Goal: Task Accomplishment & Management: Manage account settings

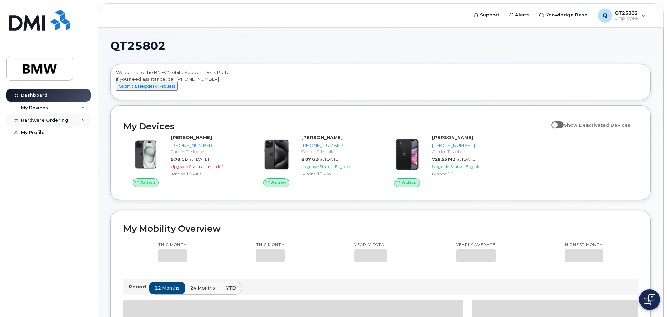
click at [33, 118] on div "Hardware Ordering" at bounding box center [44, 121] width 47 height 6
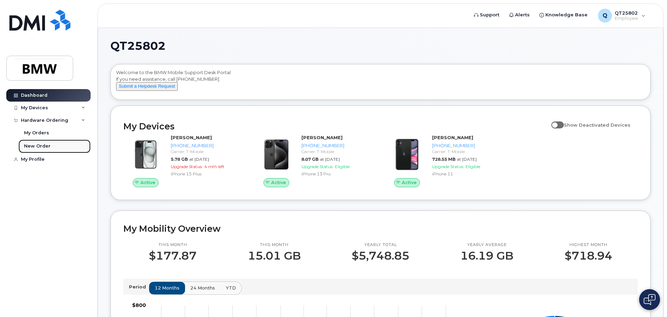
click at [32, 145] on div "New Order" at bounding box center [37, 146] width 26 height 6
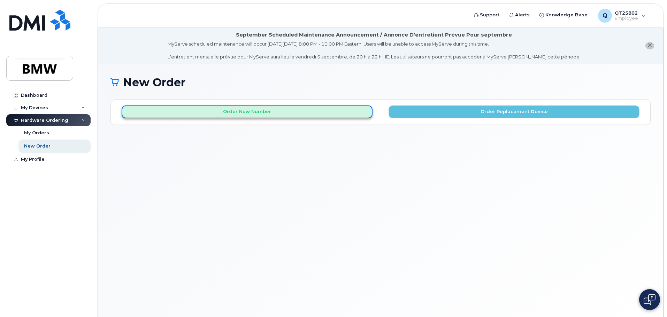
click at [255, 110] on button "Order New Number" at bounding box center [247, 112] width 251 height 13
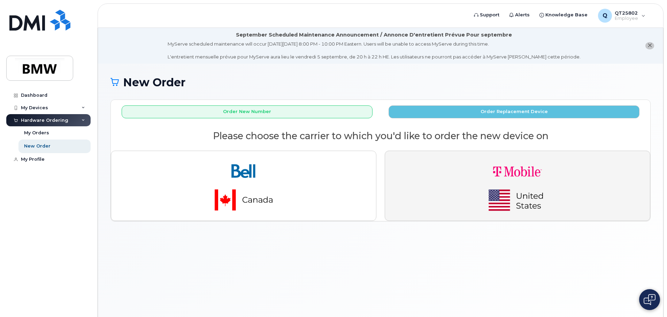
click at [571, 190] on button "button" at bounding box center [517, 186] width 265 height 70
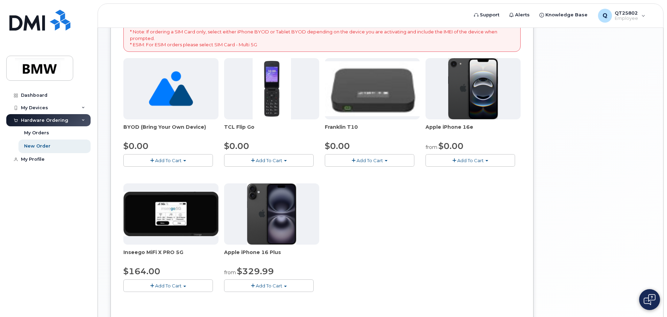
scroll to position [174, 0]
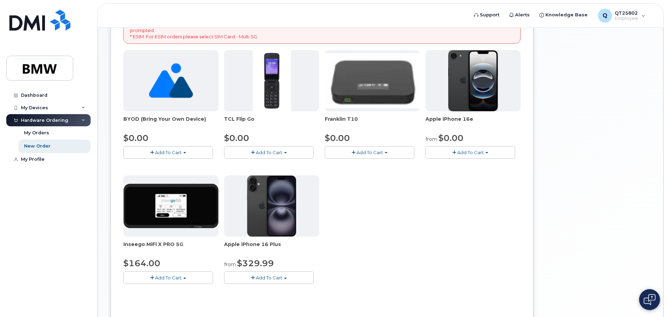
click at [470, 150] on span "Add To Cart" at bounding box center [470, 153] width 26 height 6
click at [469, 164] on link "$0.00 - 30 Month Activation (128GB)" at bounding box center [477, 165] width 100 height 9
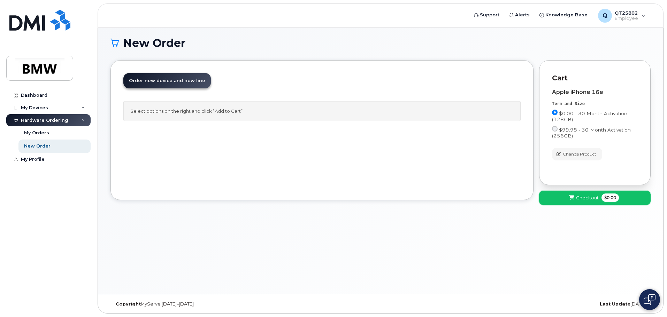
click at [589, 194] on button "Checkout $0.00" at bounding box center [594, 198] width 111 height 14
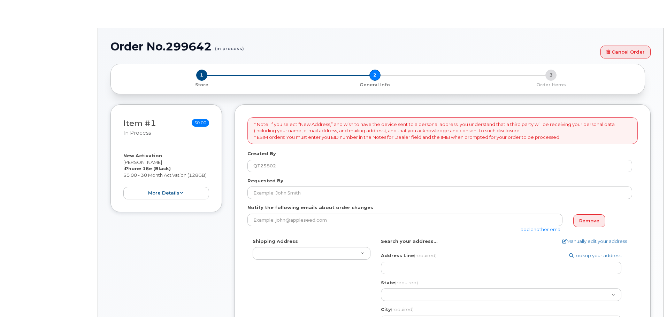
select select
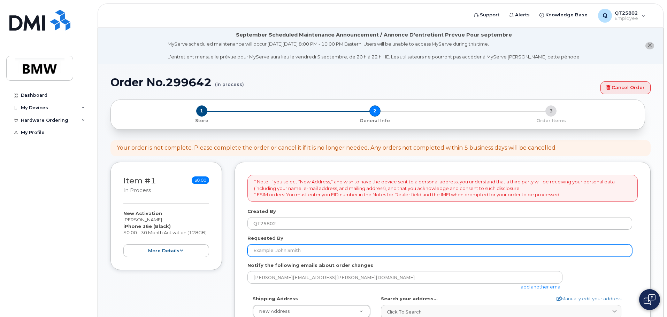
click at [266, 253] on input "Requested By" at bounding box center [439, 251] width 385 height 13
type input "b"
type input "[PERSON_NAME]"
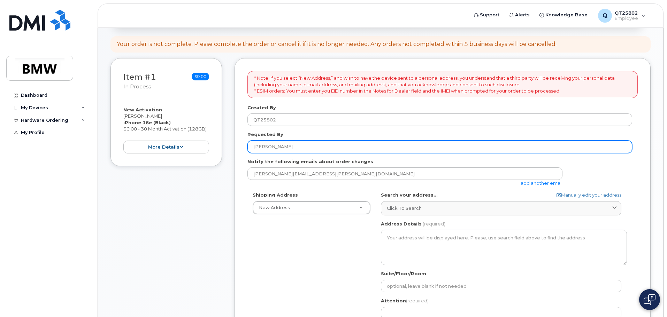
scroll to position [105, 0]
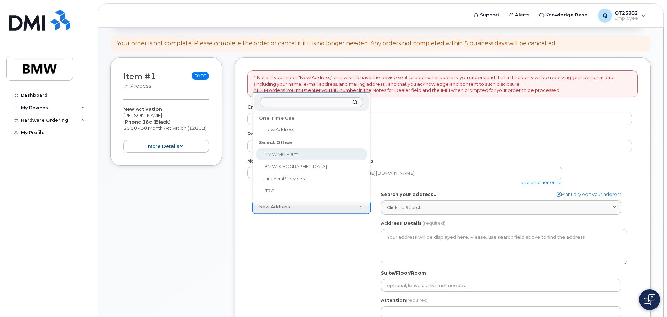
select select
type textarea "1400 Highway 101 S GREER SC 29651-6731 UNITED STATES Greer South Carolina 29651…"
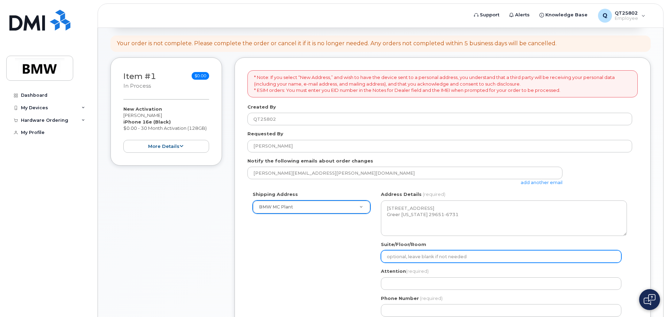
click at [395, 256] on input "Suite/Floor/Room" at bounding box center [501, 256] width 240 height 13
type input "VP Row"
select select
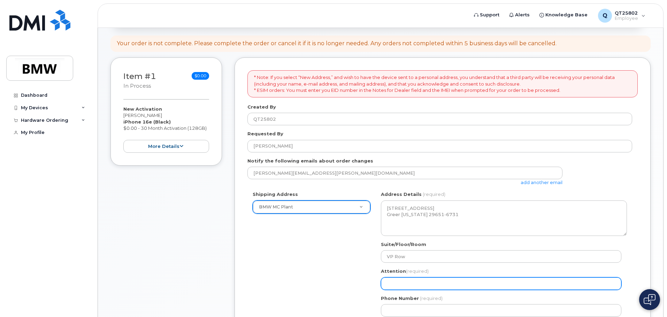
click at [410, 286] on input "Attention (required)" at bounding box center [501, 284] width 240 height 13
type input "[PERSON_NAME]"
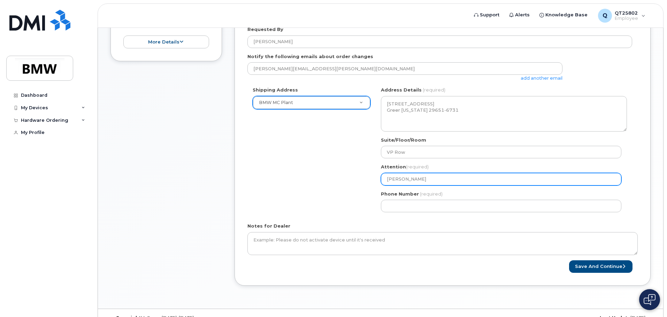
scroll to position [223, 0]
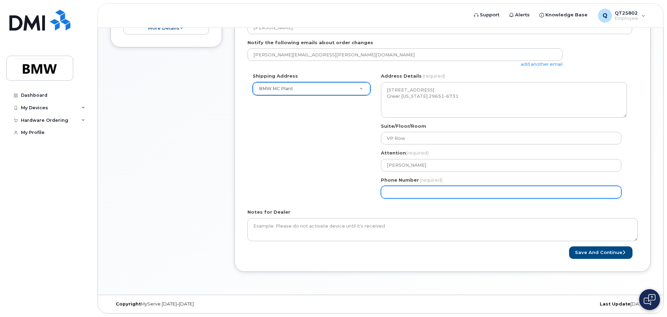
click at [391, 190] on input "Phone Number" at bounding box center [501, 192] width 240 height 13
select select
type input "864275248"
select select
type input "8642752483"
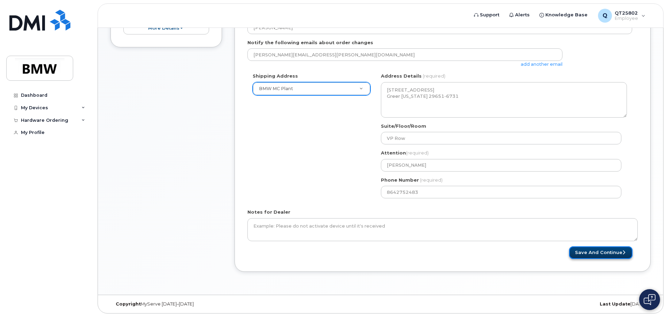
click at [600, 253] on button "Save and Continue" at bounding box center [600, 253] width 63 height 13
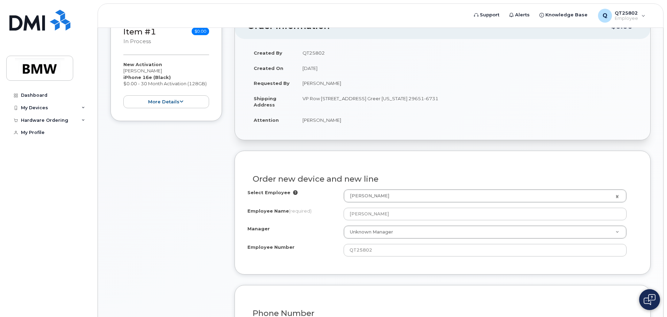
scroll to position [175, 0]
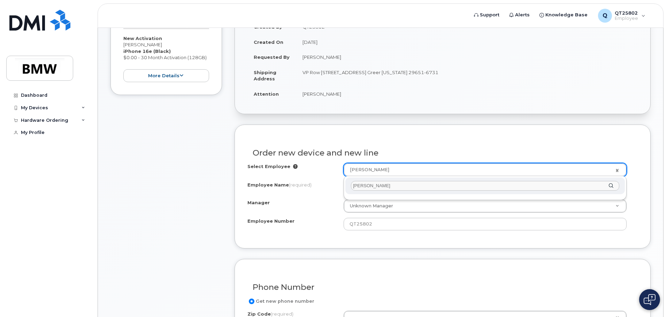
click at [372, 188] on input "[PERSON_NAME]" at bounding box center [485, 186] width 268 height 10
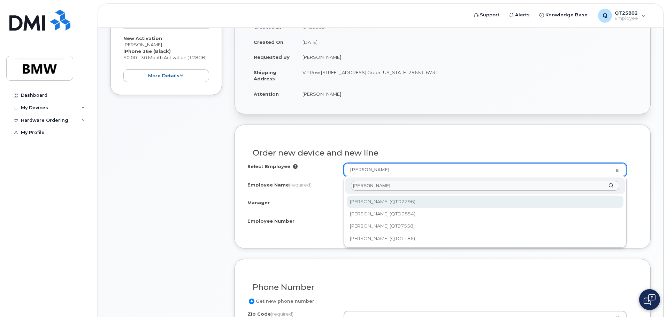
type input "beasley"
type input "1903040"
type input "[PERSON_NAME]"
type input "QTD2296"
type input "1343"
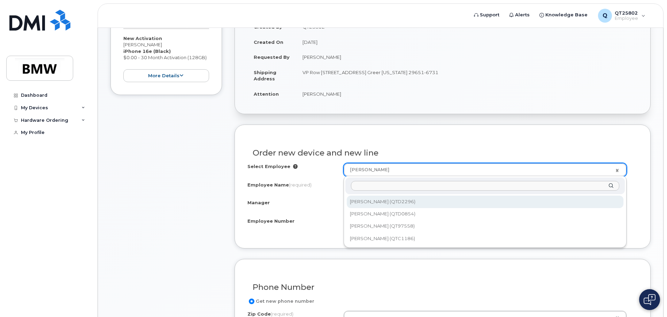
select select "1895280"
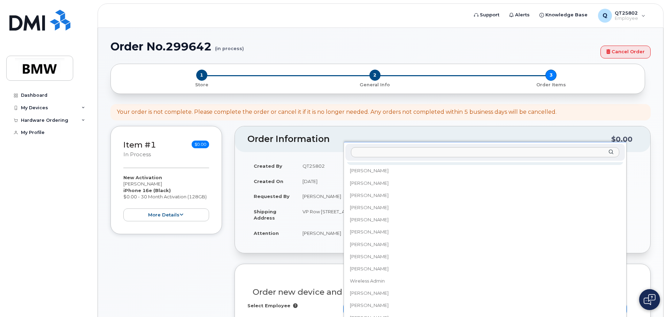
scroll to position [9949, 0]
click at [378, 150] on input "Manager" at bounding box center [485, 152] width 268 height 10
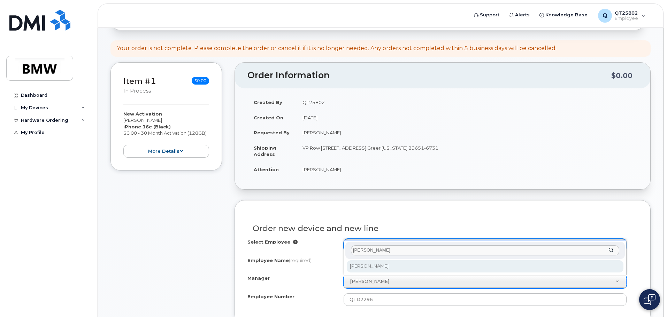
scroll to position [106, 0]
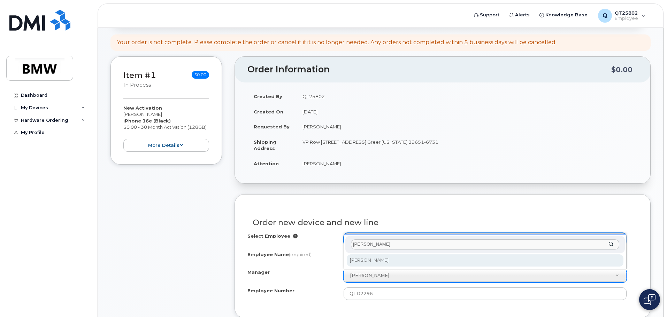
type input "everly"
select select "1895509"
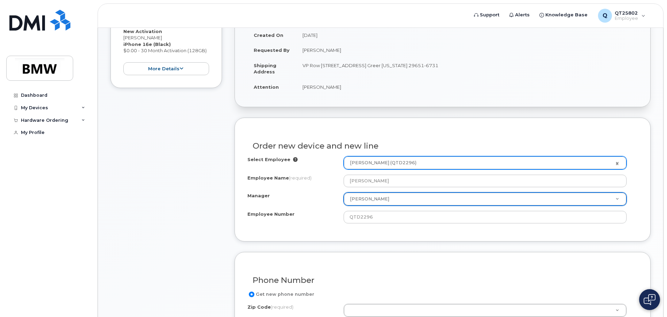
scroll to position [245, 0]
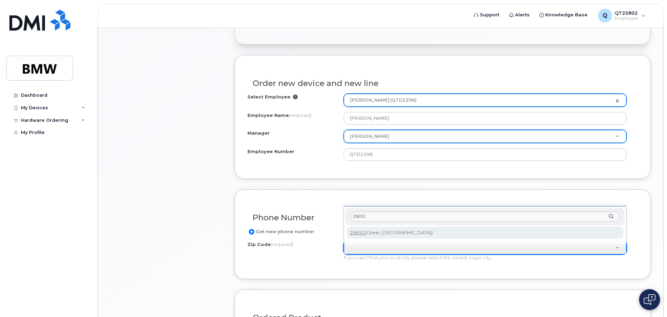
type input "29651"
type input "29651 (Greer, SC)"
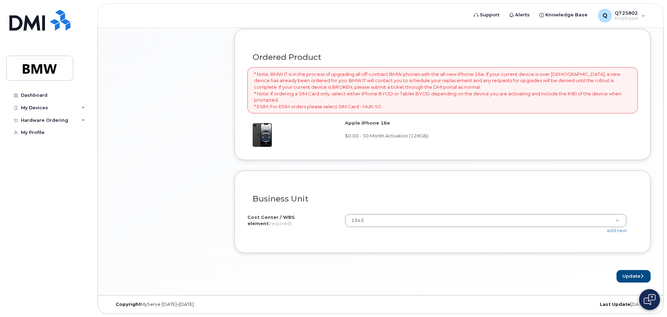
scroll to position [506, 0]
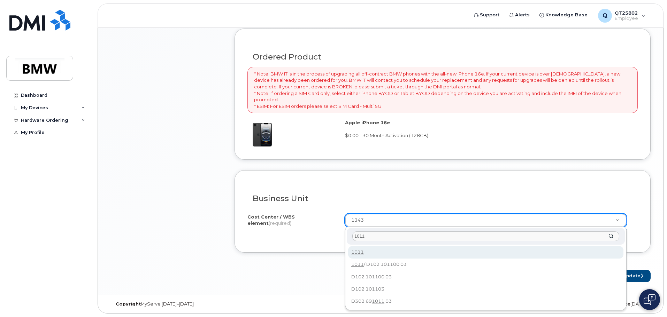
type input "1011"
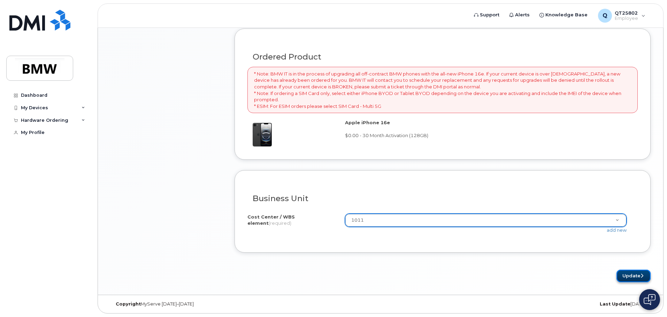
click at [631, 273] on button "Update" at bounding box center [633, 276] width 34 height 13
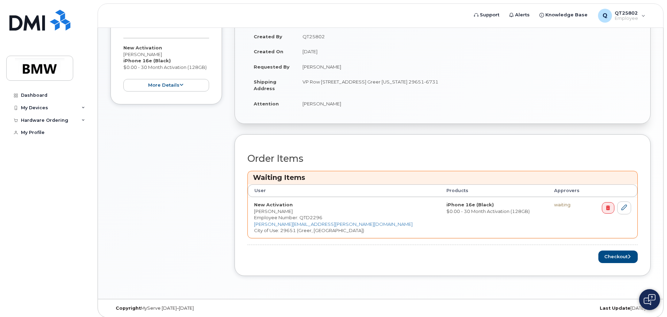
scroll to position [200, 0]
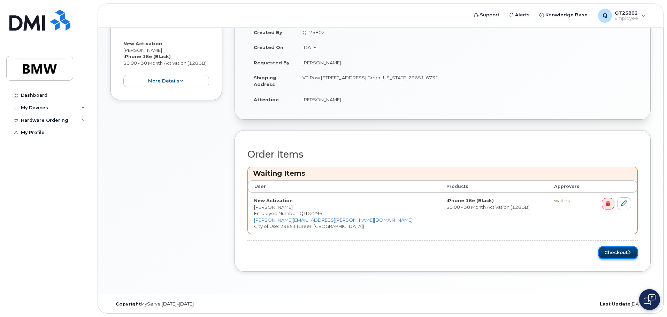
click at [619, 252] on button "Checkout" at bounding box center [617, 253] width 39 height 13
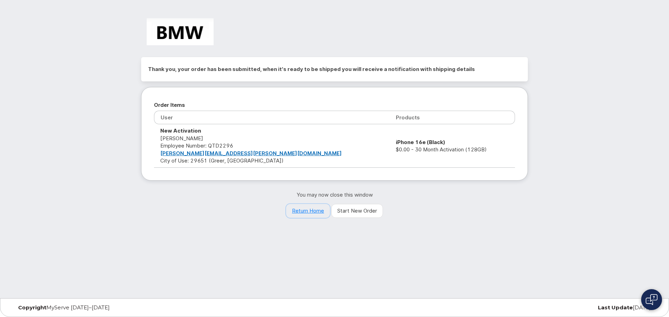
click at [316, 211] on link "Return Home" at bounding box center [308, 211] width 44 height 14
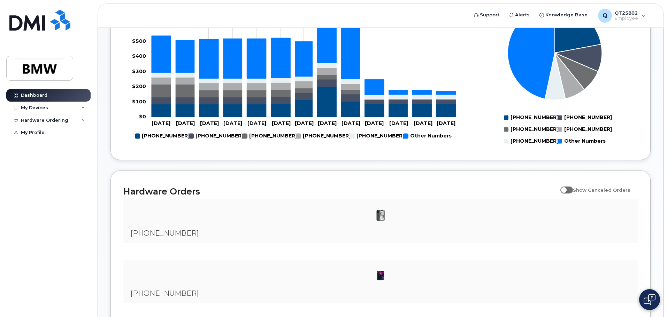
scroll to position [66, 0]
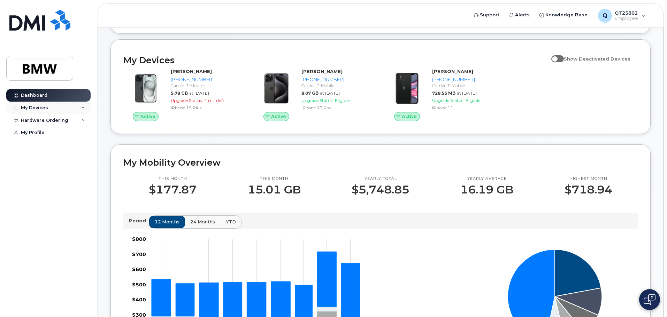
click at [36, 105] on div "My Devices" at bounding box center [34, 108] width 27 height 6
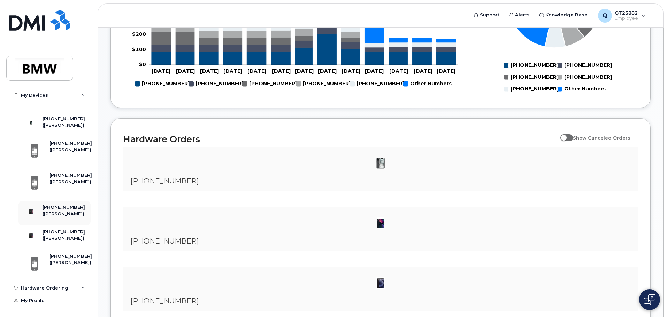
scroll to position [380, 0]
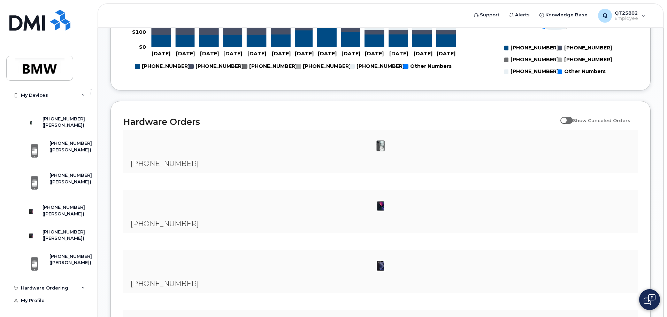
click at [273, 71] on rect "Legend" at bounding box center [265, 67] width 47 height 12
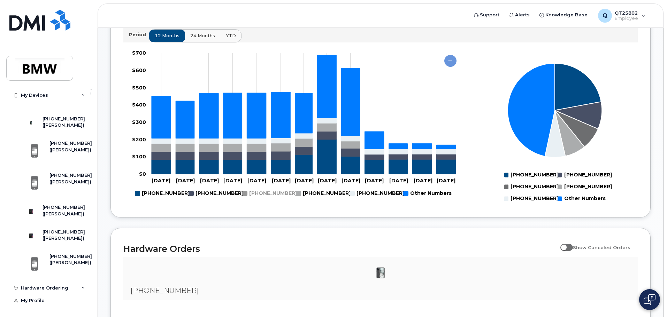
scroll to position [206, 0]
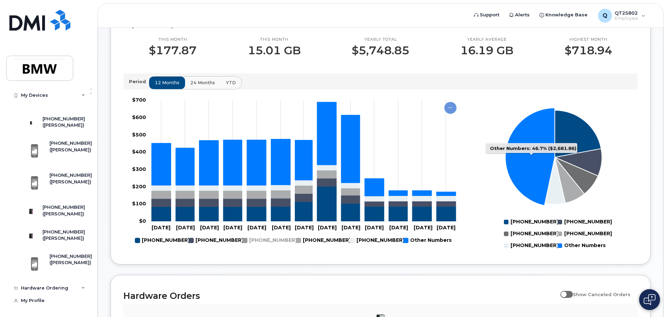
click at [540, 167] on icon "Other Numbers: 46.7%" at bounding box center [529, 157] width 49 height 98
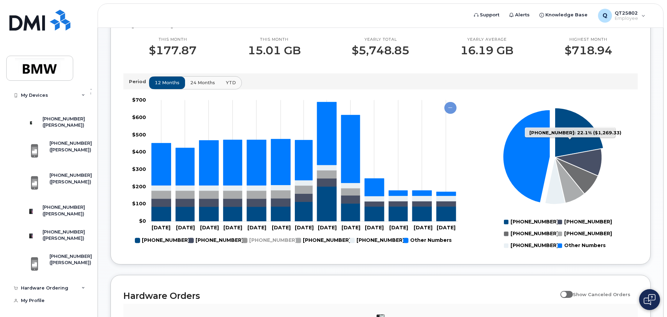
click at [578, 146] on icon "864-325-9123: 22.1%" at bounding box center [579, 132] width 49 height 49
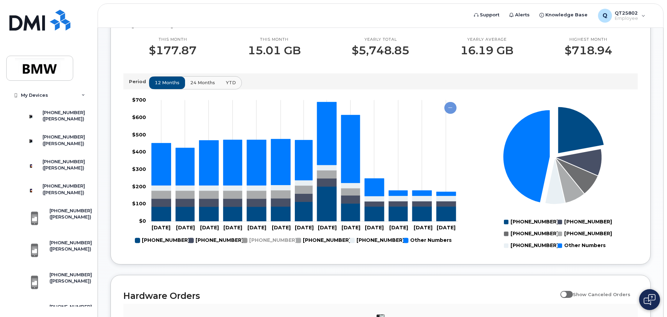
scroll to position [0, 0]
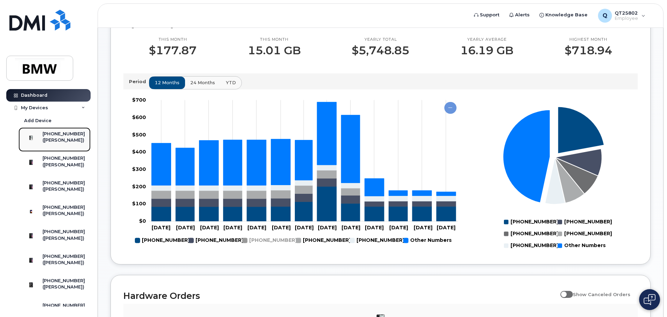
click at [54, 134] on div "[PHONE_NUMBER]" at bounding box center [63, 134] width 42 height 6
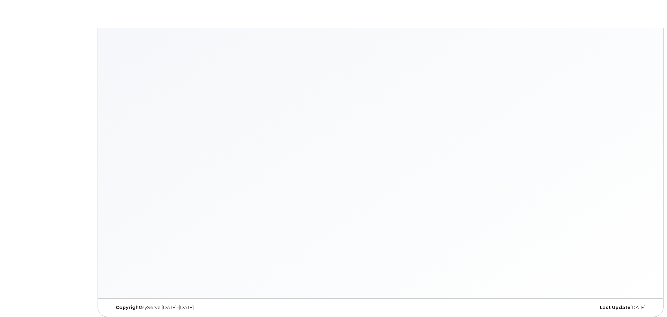
click at [54, 134] on body "× × Keyboard Shortcuts Help ? Show this modal Navigation G D Go to devices G I …" at bounding box center [333, 160] width 667 height 321
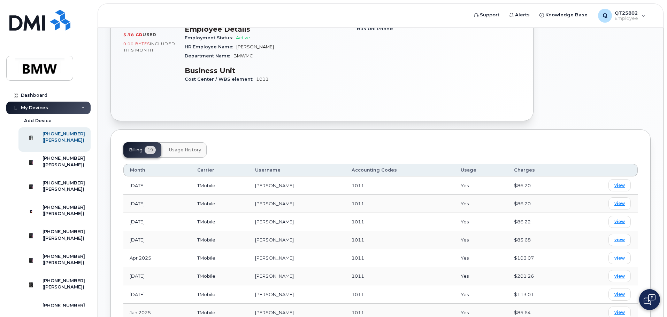
click at [176, 148] on span "Usage History" at bounding box center [185, 150] width 32 height 6
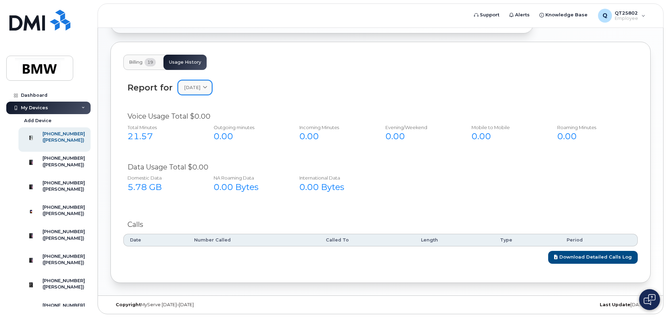
scroll to position [263, 0]
click at [200, 85] on span "[DATE]" at bounding box center [192, 87] width 16 height 7
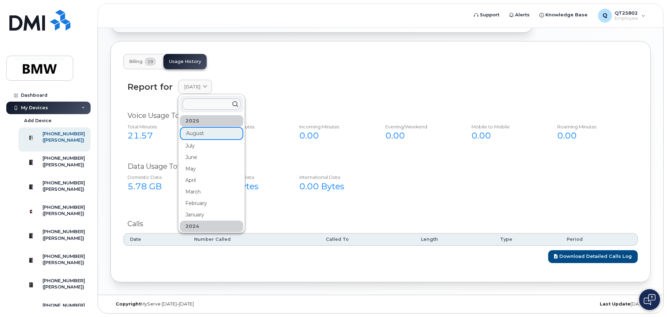
click at [202, 121] on div "2025" at bounding box center [211, 120] width 63 height 11
click at [198, 146] on div "July" at bounding box center [211, 145] width 63 height 11
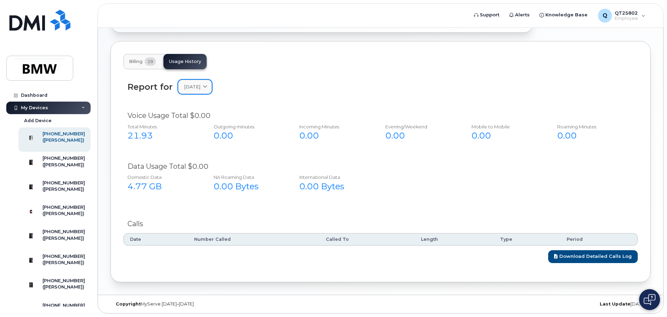
click at [207, 86] on span at bounding box center [205, 87] width 7 height 7
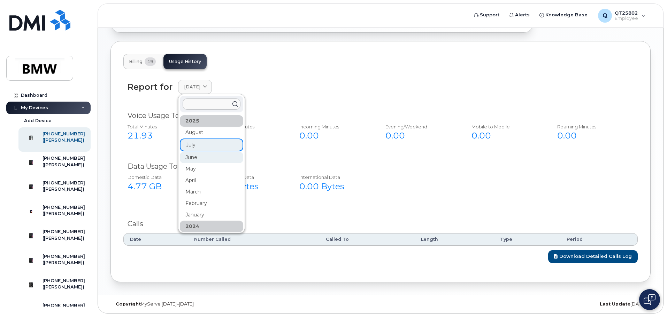
click at [197, 156] on div "June" at bounding box center [211, 157] width 63 height 11
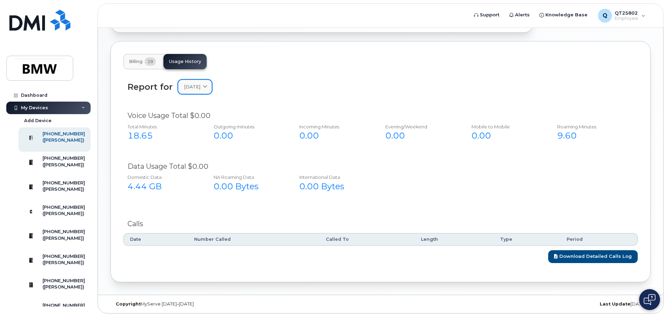
click at [200, 87] on span "June 2025" at bounding box center [192, 87] width 16 height 7
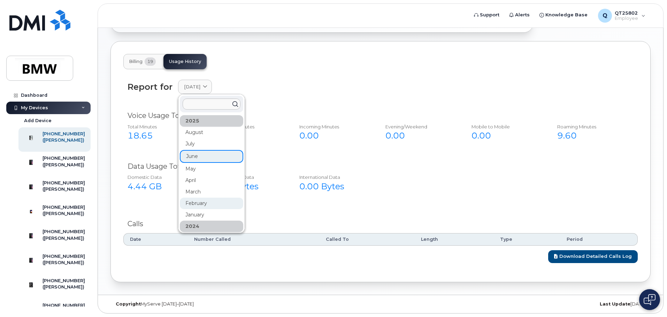
click at [199, 203] on div "February" at bounding box center [211, 203] width 63 height 11
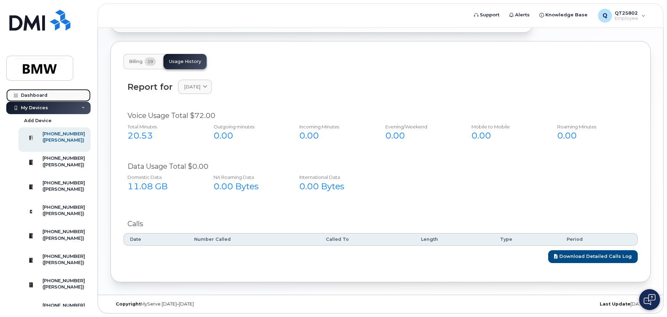
click at [26, 93] on div "Dashboard" at bounding box center [34, 96] width 26 height 6
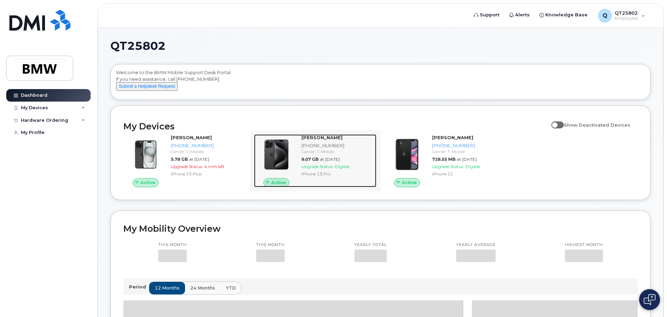
click at [333, 169] on span "Upgrade Status:" at bounding box center [317, 166] width 32 height 5
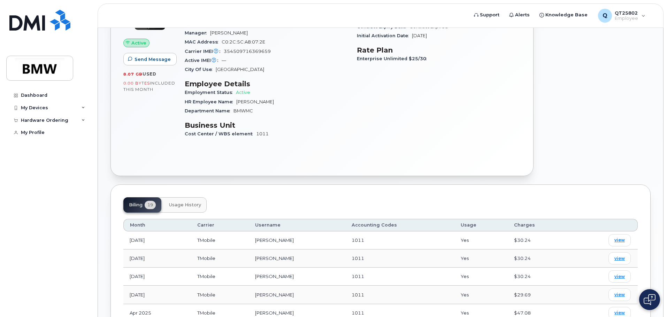
scroll to position [174, 0]
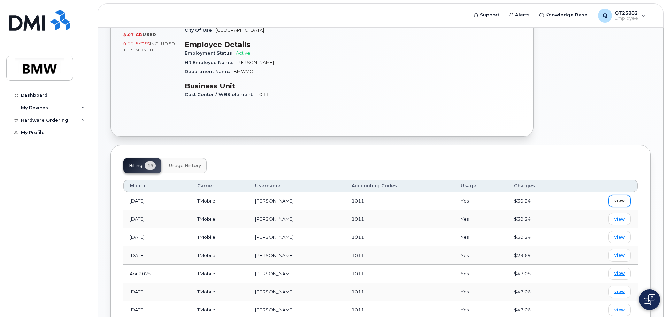
click at [618, 198] on span "view" at bounding box center [619, 201] width 10 height 6
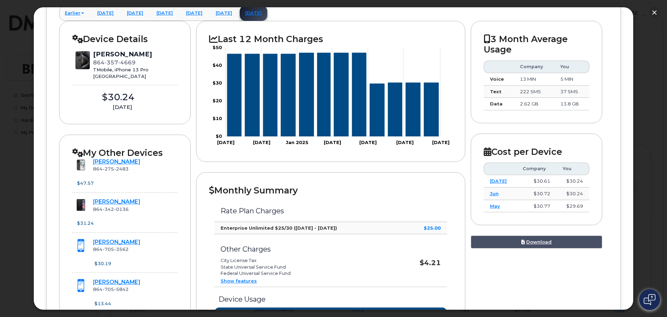
scroll to position [70, 0]
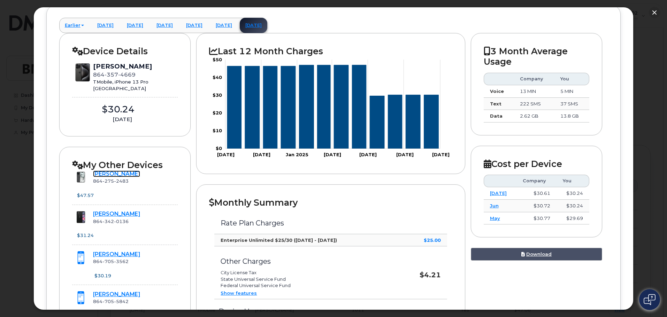
click at [101, 174] on link "[PERSON_NAME]" at bounding box center [116, 174] width 47 height 7
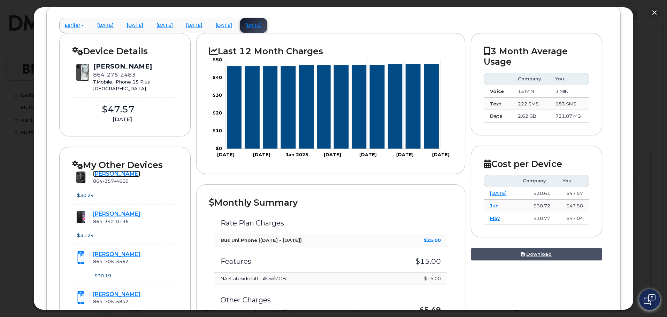
click at [102, 173] on link "[PERSON_NAME]" at bounding box center [116, 174] width 47 height 7
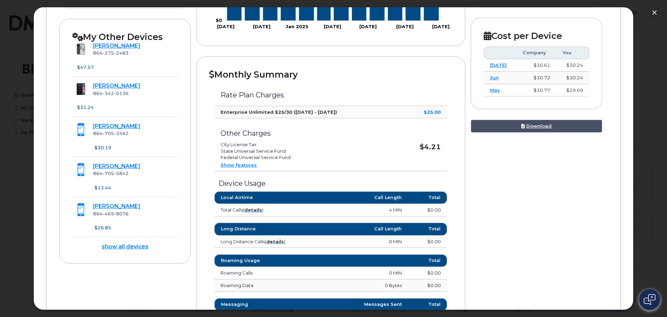
scroll to position [209, 0]
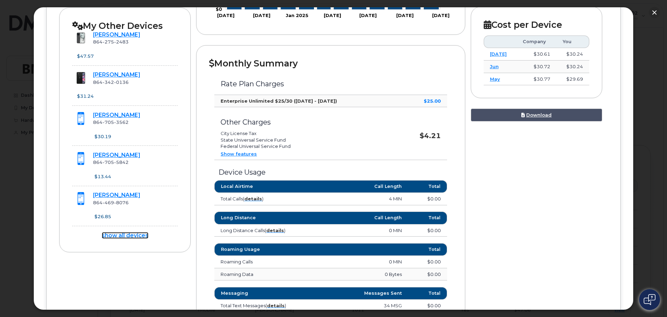
click at [125, 234] on link "show all devices" at bounding box center [125, 235] width 47 height 7
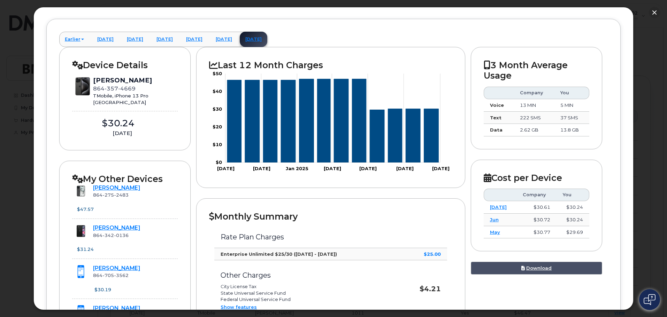
scroll to position [0, 0]
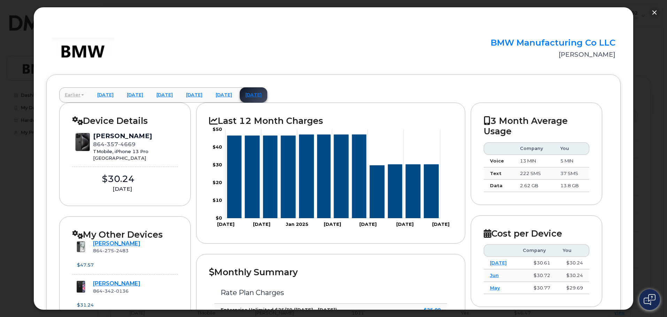
click at [70, 95] on link "Earlier" at bounding box center [74, 94] width 30 height 15
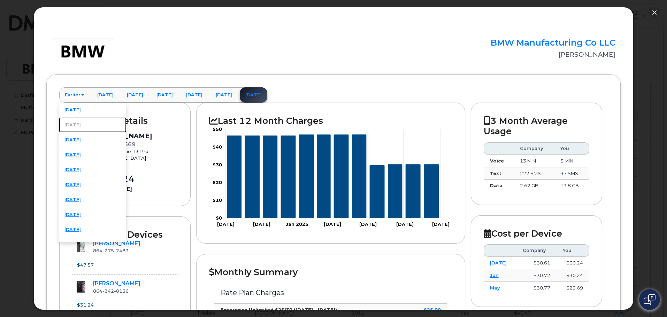
click at [71, 125] on link "[DATE]" at bounding box center [93, 124] width 68 height 15
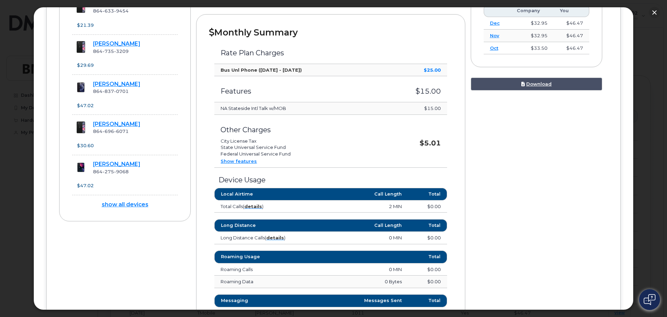
scroll to position [244, 0]
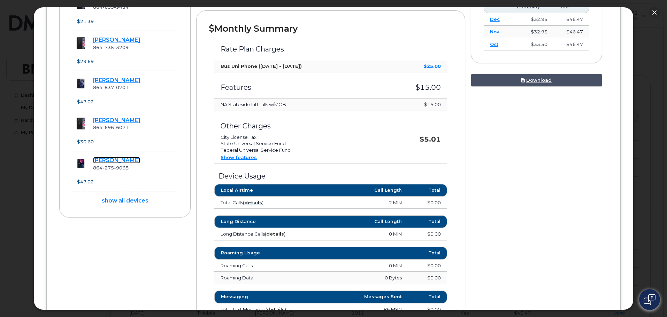
click at [111, 160] on link "[PERSON_NAME]" at bounding box center [116, 160] width 47 height 7
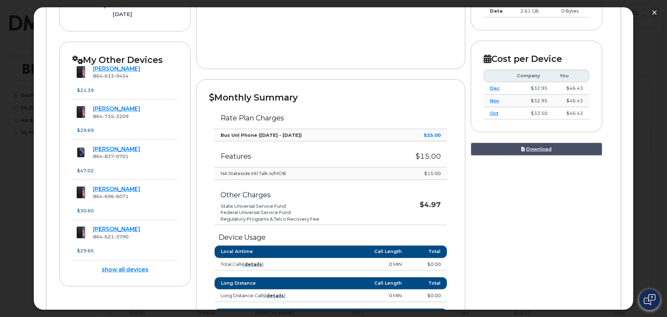
scroll to position [174, 0]
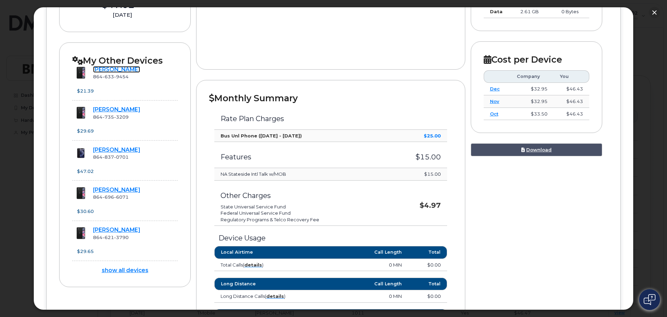
click at [101, 70] on link "[PERSON_NAME]" at bounding box center [116, 69] width 47 height 7
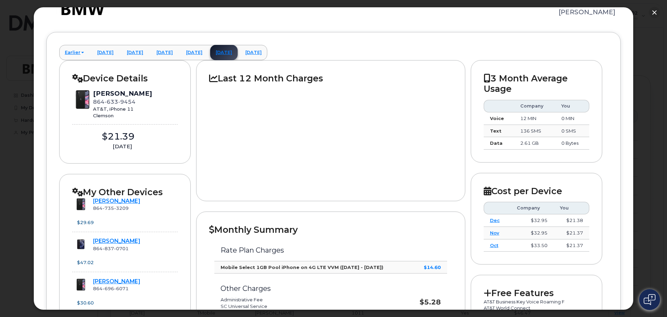
scroll to position [35, 0]
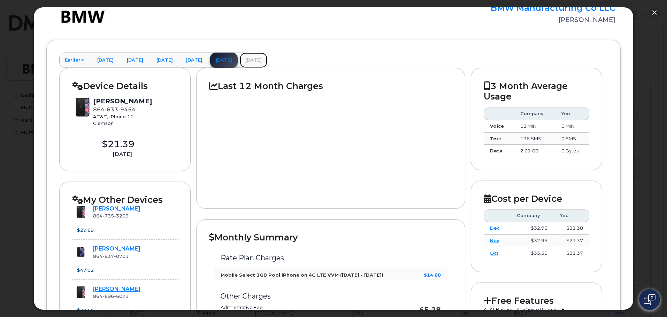
click at [267, 59] on link "[DATE]" at bounding box center [254, 60] width 28 height 15
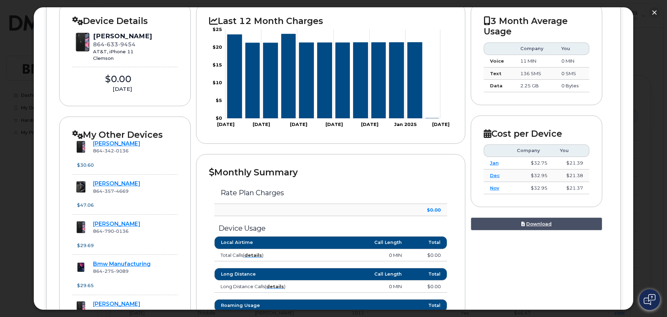
scroll to position [105, 0]
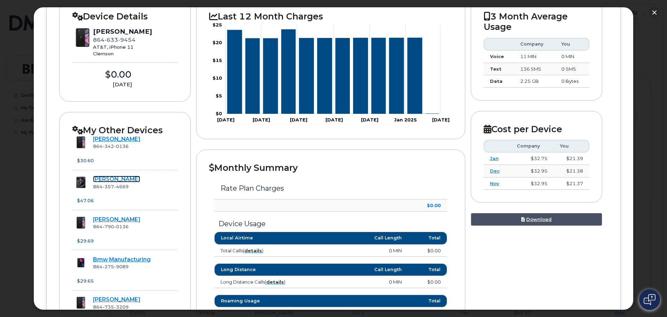
click at [116, 177] on link "[PERSON_NAME]" at bounding box center [116, 179] width 47 height 7
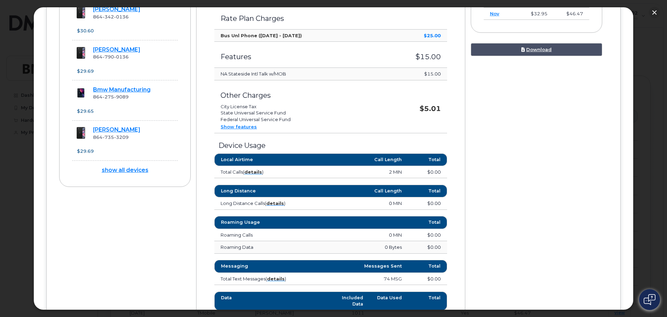
scroll to position [314, 0]
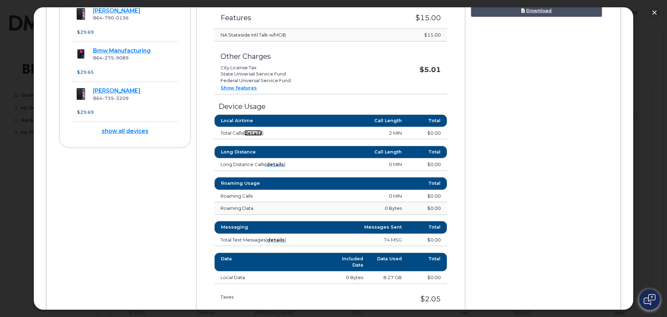
click at [256, 131] on strong "details" at bounding box center [253, 133] width 18 height 6
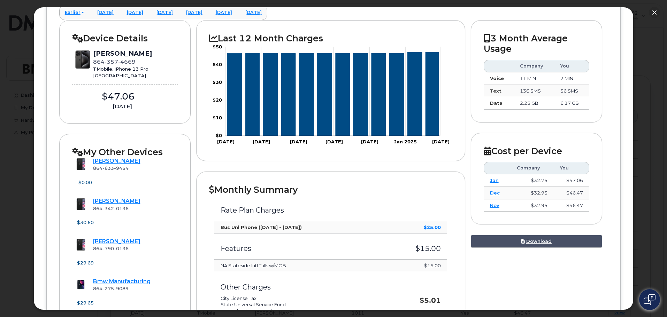
scroll to position [0, 0]
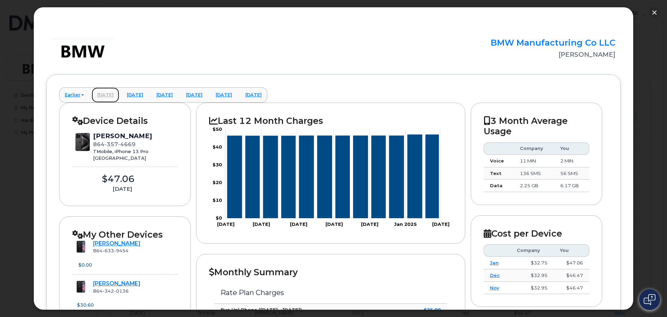
click at [111, 95] on link "[DATE]" at bounding box center [106, 94] width 28 height 15
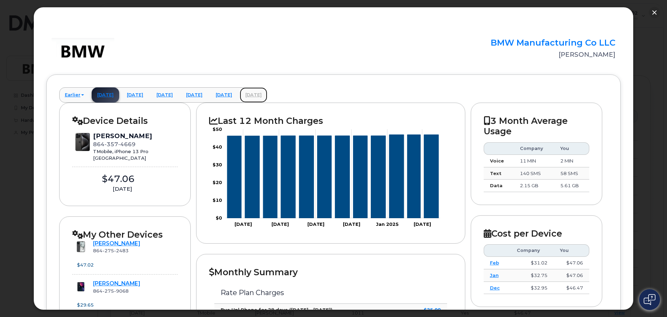
click at [267, 92] on link "[DATE]" at bounding box center [254, 94] width 28 height 15
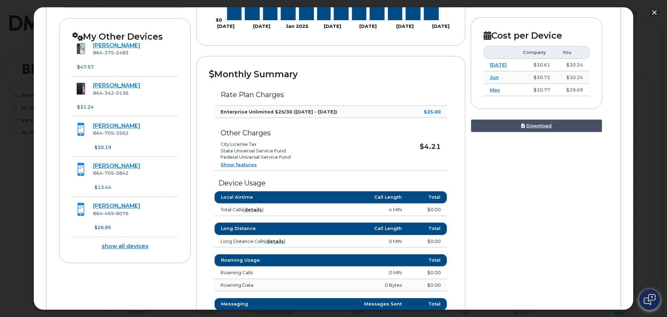
scroll to position [209, 0]
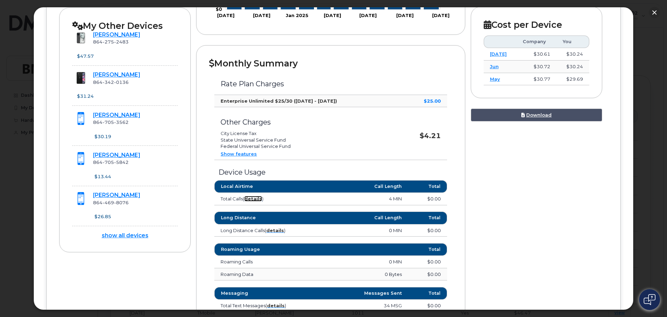
click at [255, 199] on strong "details" at bounding box center [253, 199] width 18 height 6
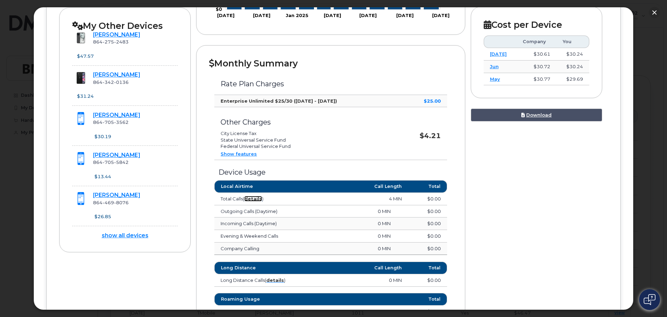
click at [255, 199] on strong "details" at bounding box center [253, 199] width 18 height 6
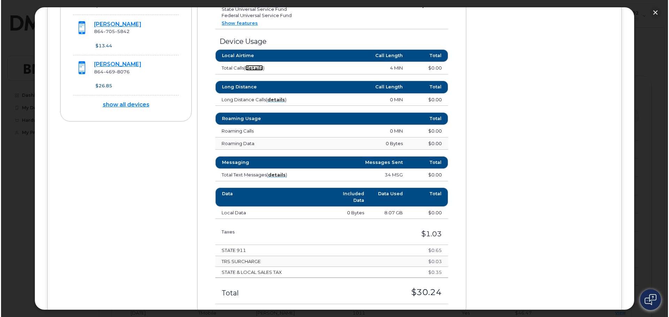
scroll to position [348, 0]
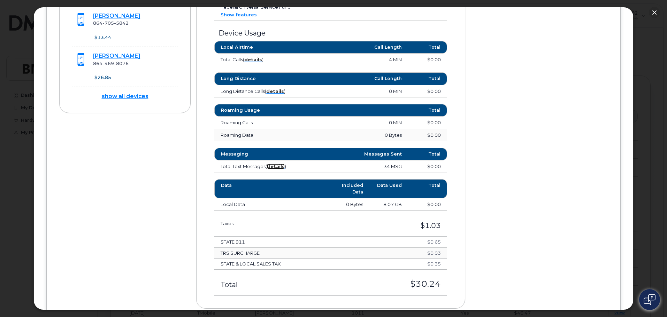
click at [271, 168] on strong "details" at bounding box center [276, 167] width 18 height 6
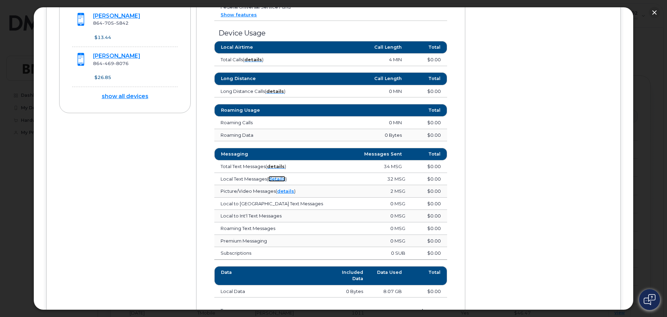
click at [277, 179] on link "details" at bounding box center [276, 179] width 17 height 6
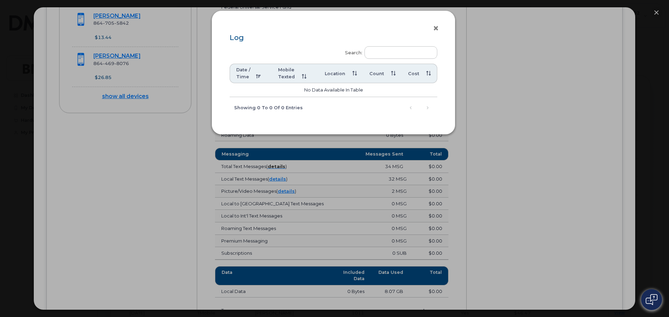
click at [436, 28] on button "×" at bounding box center [438, 28] width 10 height 10
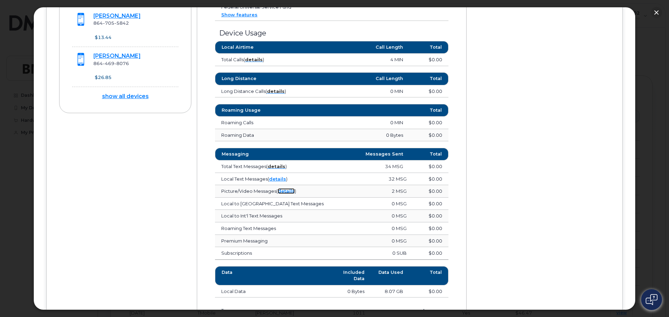
click at [290, 191] on link "details" at bounding box center [286, 191] width 17 height 6
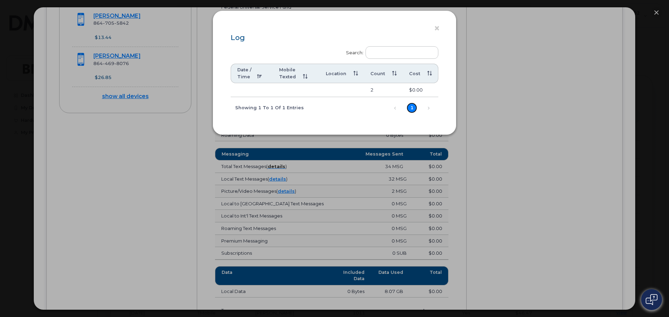
click at [412, 109] on link "1" at bounding box center [412, 108] width 10 height 10
click at [412, 104] on link "1" at bounding box center [412, 108] width 10 height 10
click at [412, 105] on link "1" at bounding box center [412, 108] width 10 height 10
click at [373, 89] on td "2" at bounding box center [383, 90] width 39 height 14
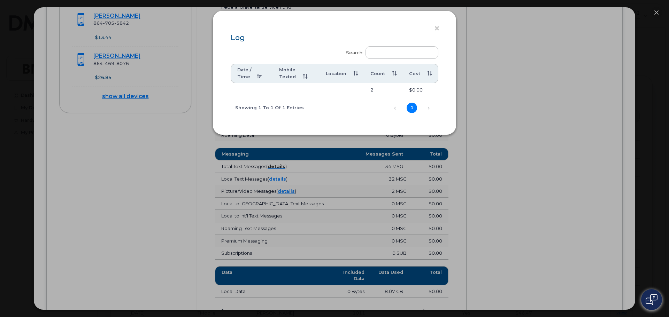
click at [280, 90] on td at bounding box center [296, 90] width 47 height 14
click at [279, 90] on td at bounding box center [296, 90] width 47 height 14
click at [439, 27] on button "×" at bounding box center [439, 28] width 10 height 10
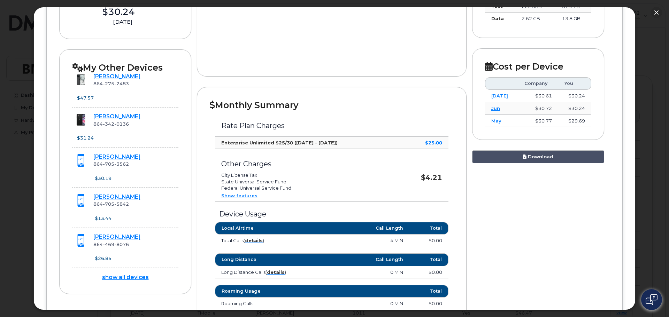
scroll to position [0, 0]
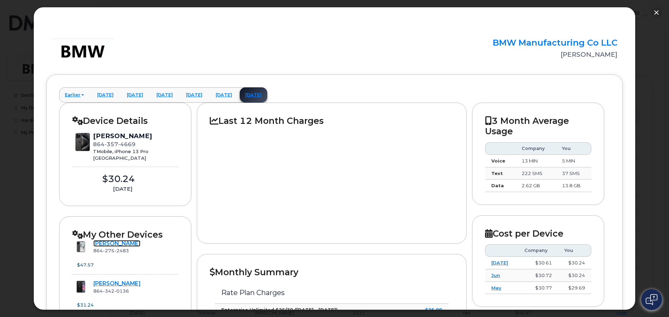
click at [113, 244] on link "[PERSON_NAME]" at bounding box center [116, 243] width 47 height 7
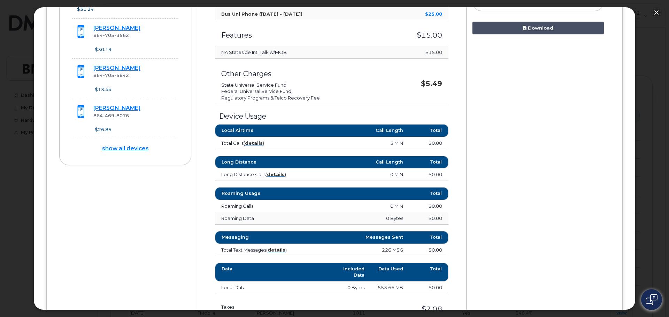
scroll to position [314, 0]
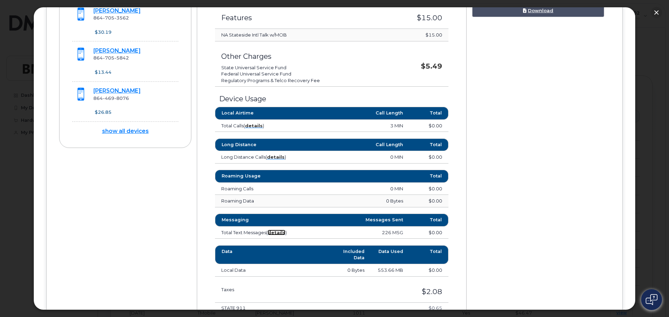
click at [276, 232] on strong "details" at bounding box center [277, 233] width 18 height 6
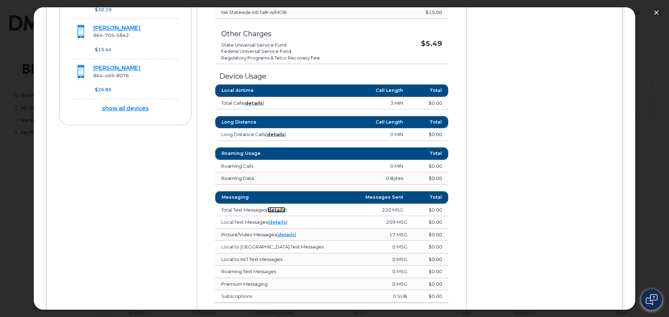
scroll to position [348, 0]
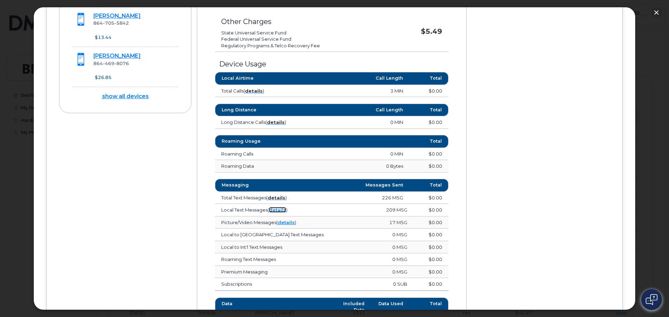
click at [272, 210] on link "details" at bounding box center [277, 210] width 17 height 6
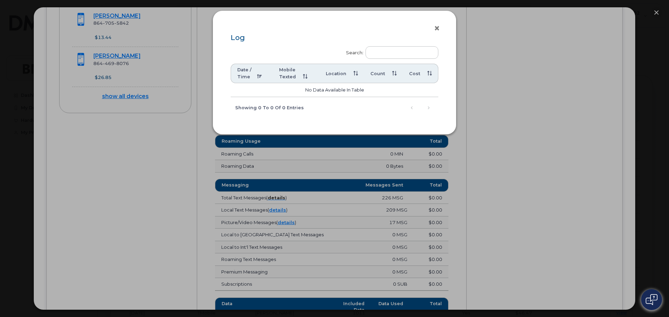
click at [436, 25] on button "×" at bounding box center [439, 28] width 10 height 10
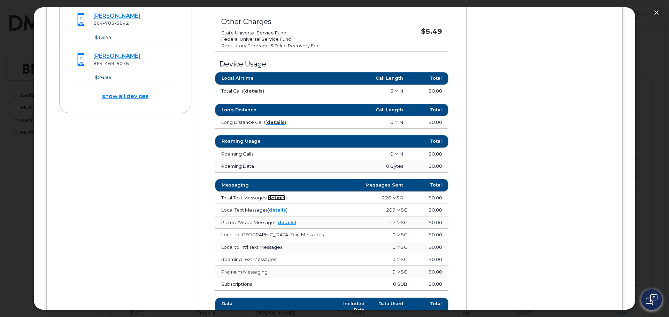
click at [280, 198] on strong "details" at bounding box center [277, 198] width 18 height 6
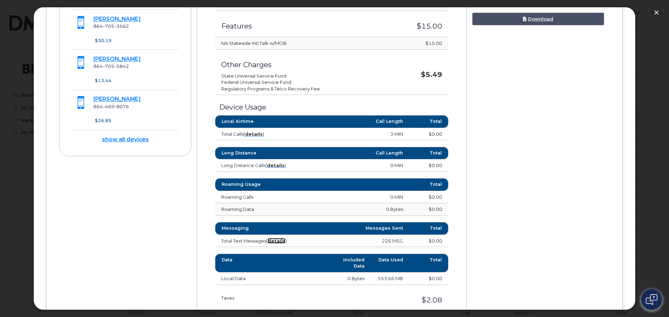
scroll to position [286, 0]
